Goal: Obtain resource: Obtain resource

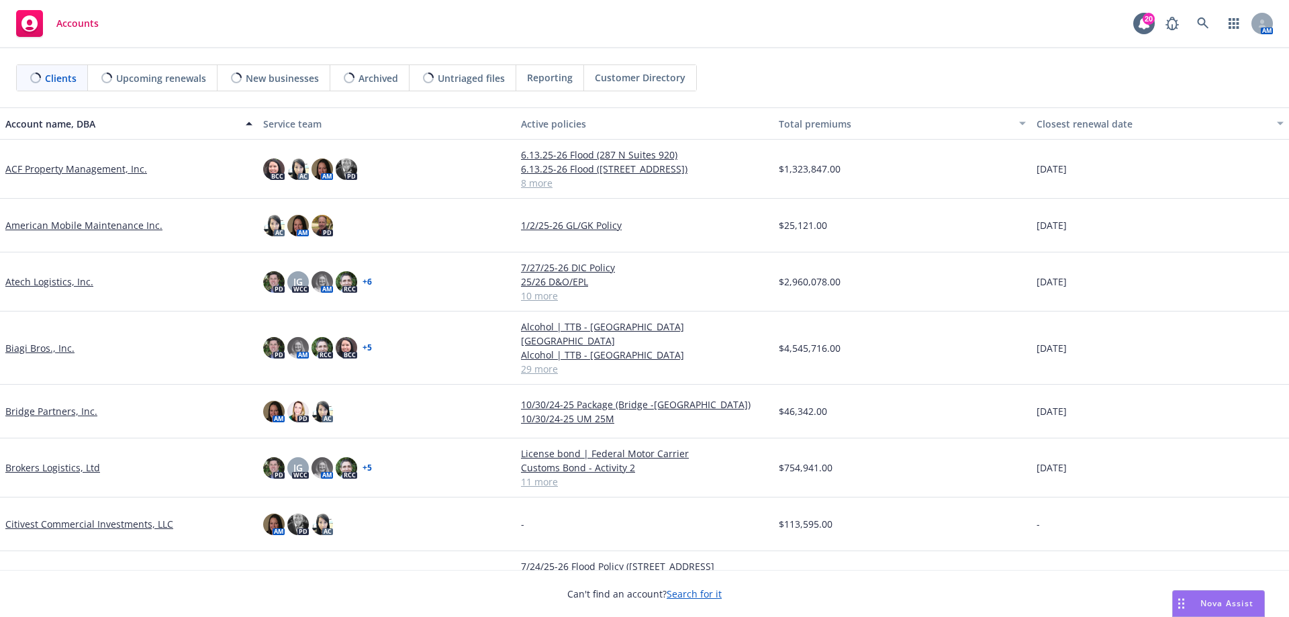
click at [44, 342] on link "Biagi Bros., Inc." at bounding box center [39, 348] width 69 height 14
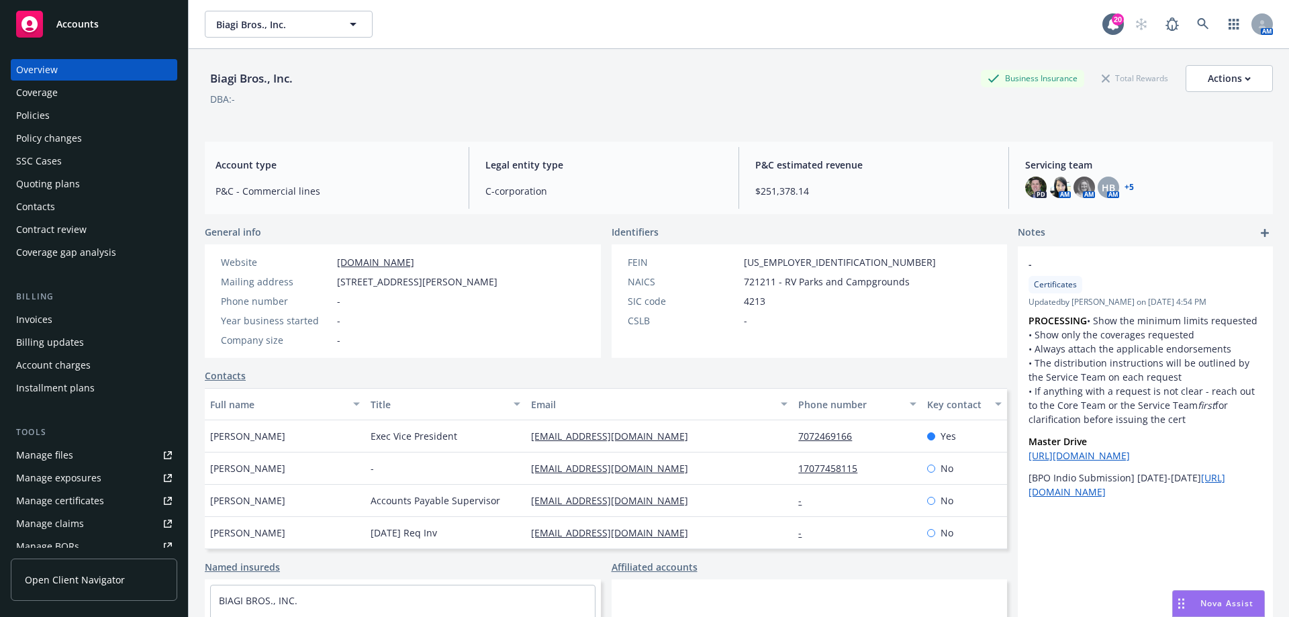
click at [62, 445] on div "Manage files" at bounding box center [44, 454] width 57 height 21
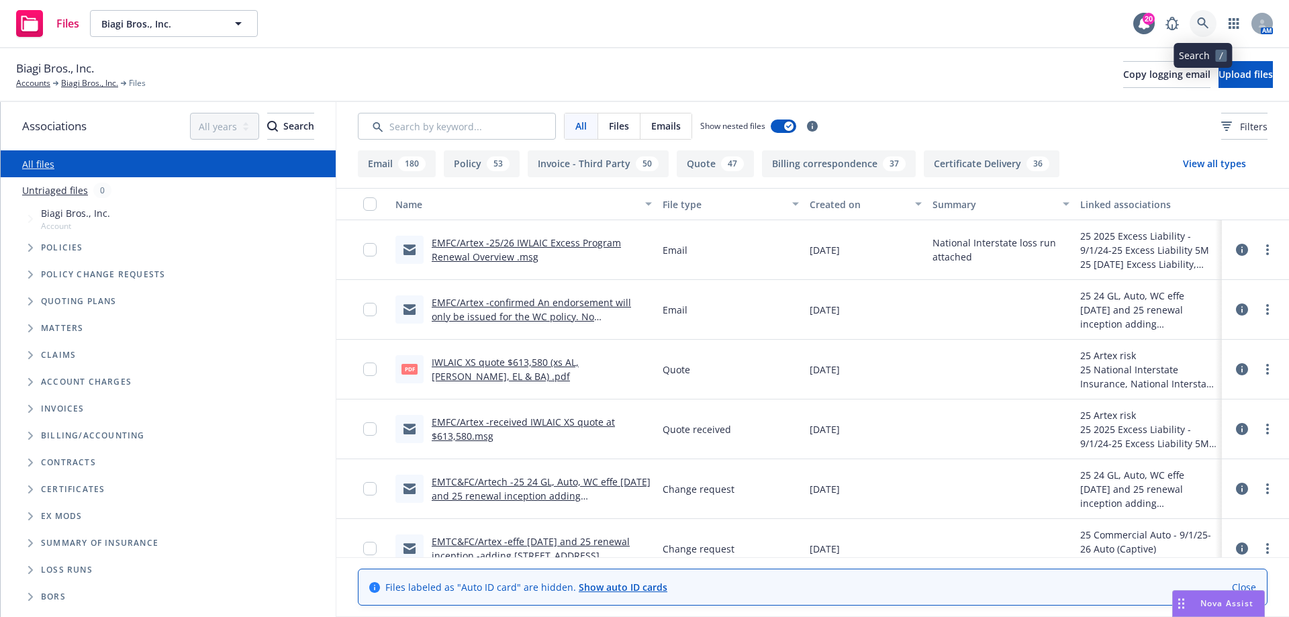
click at [1203, 19] on icon at bounding box center [1202, 22] width 11 height 11
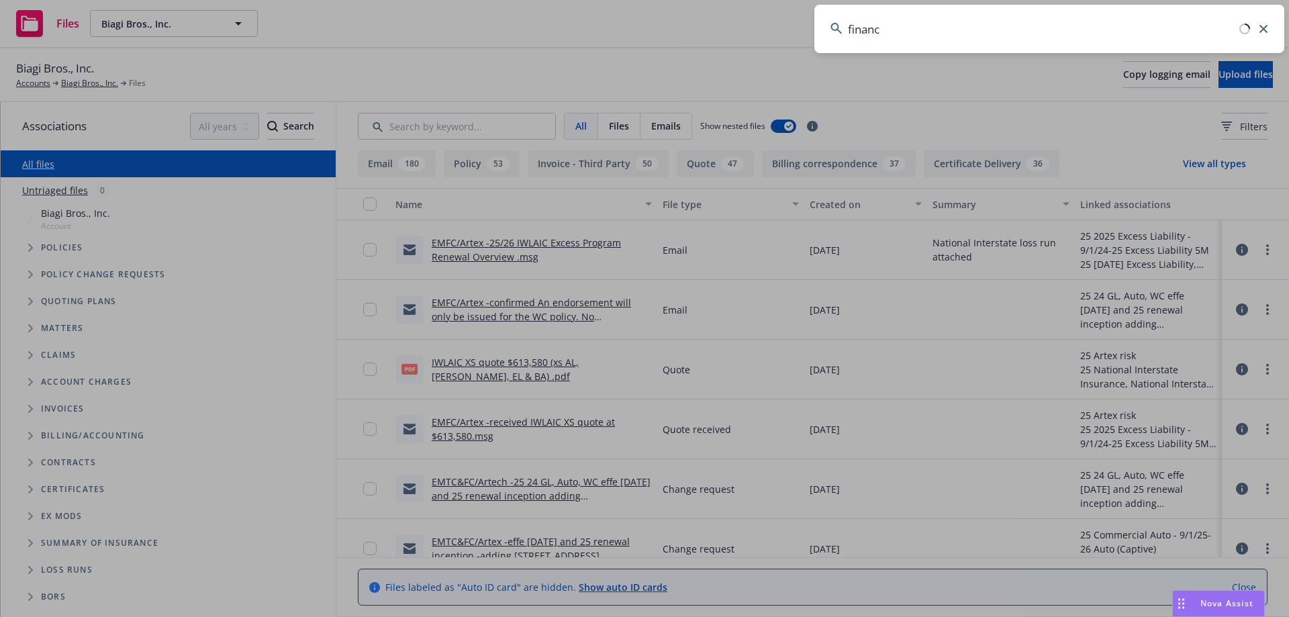
type input "finance"
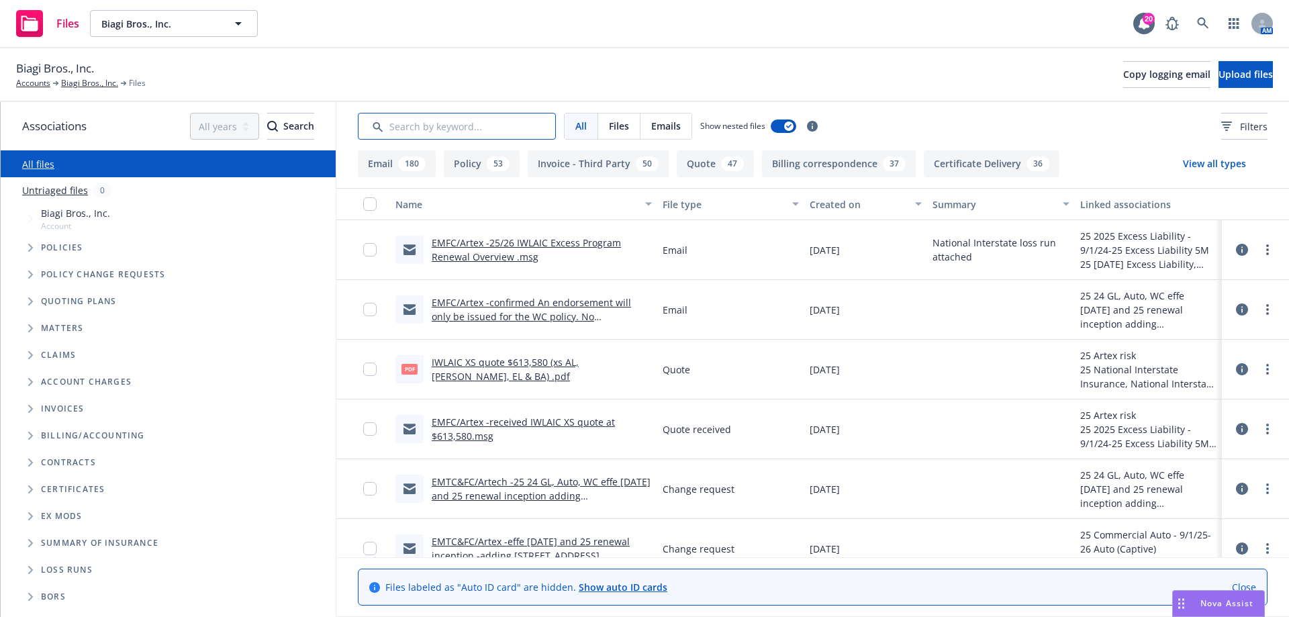
click at [405, 122] on input "Search by keyword..." at bounding box center [457, 126] width 198 height 27
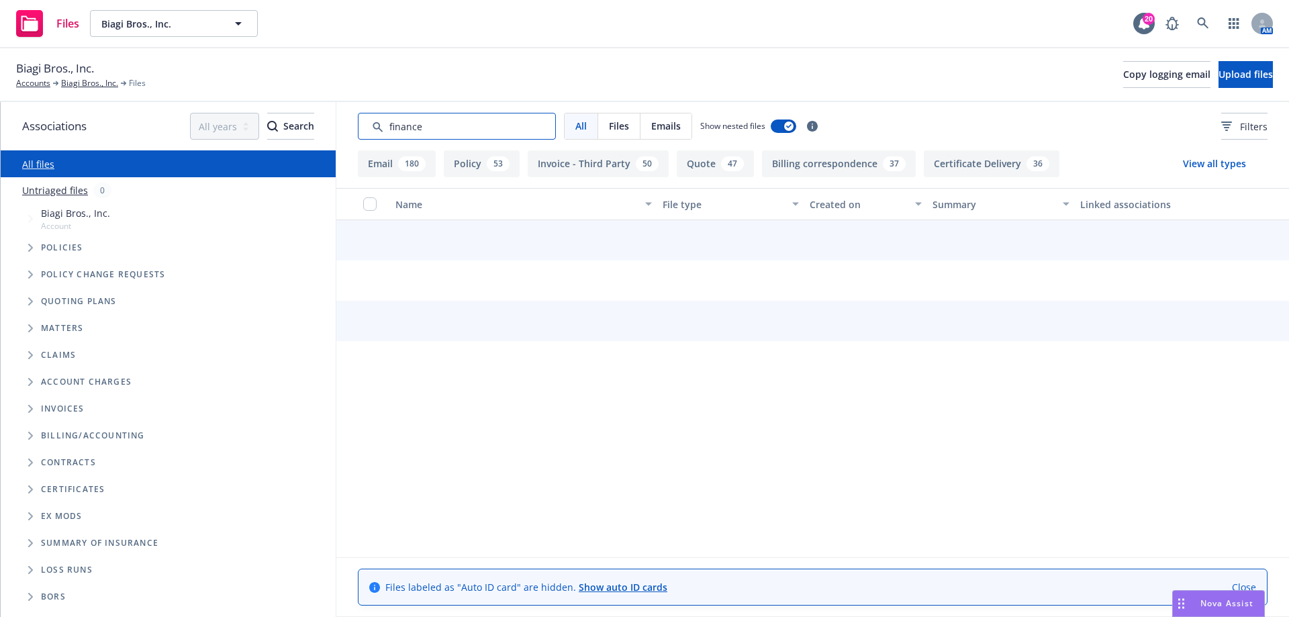
type input "finance"
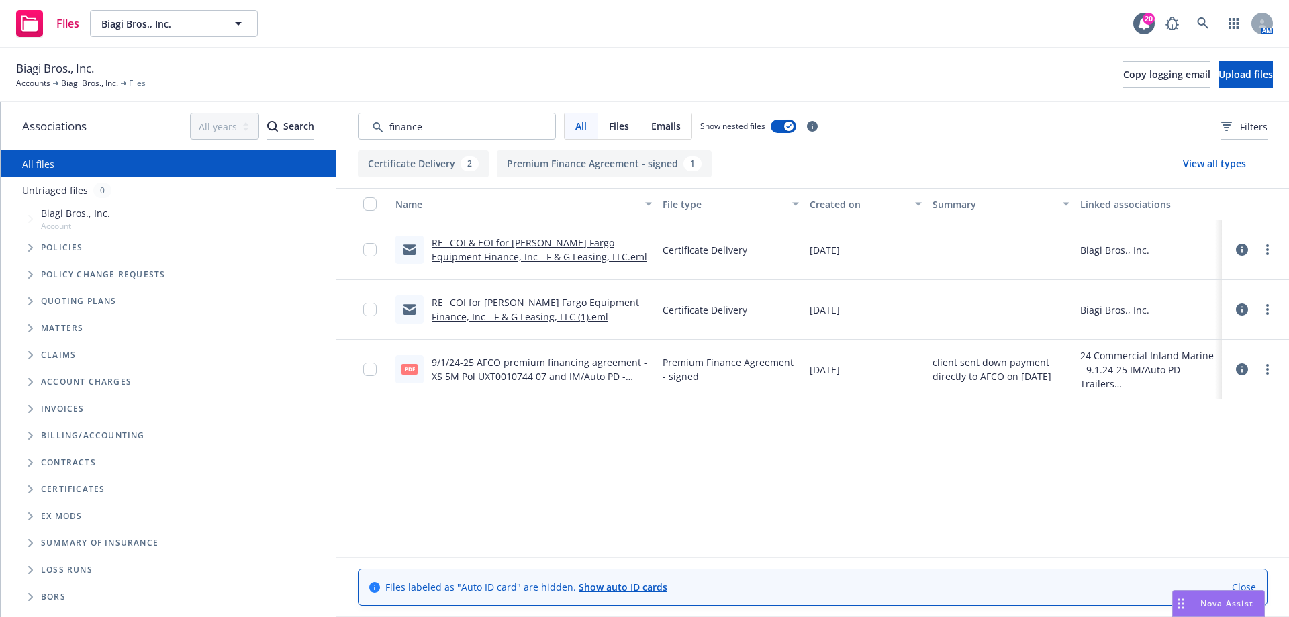
click at [522, 364] on link "9/1/24-25 AFCO premium financing agreement -XS 5M Pol UXT0010744 07 and IM/Auto…" at bounding box center [539, 376] width 215 height 41
